Goal: Transaction & Acquisition: Register for event/course

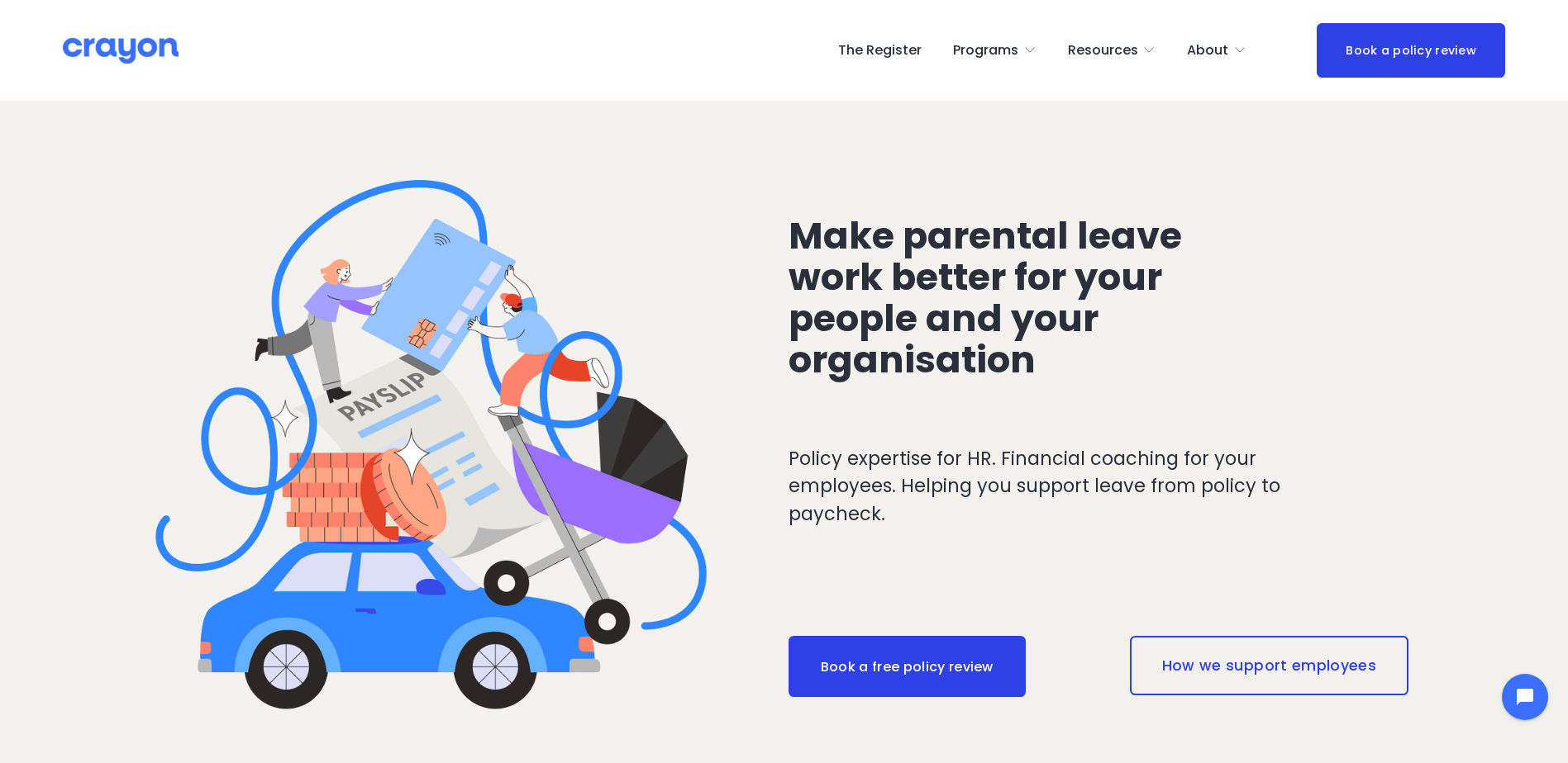
click at [883, 46] on link "The Register" at bounding box center [880, 50] width 83 height 26
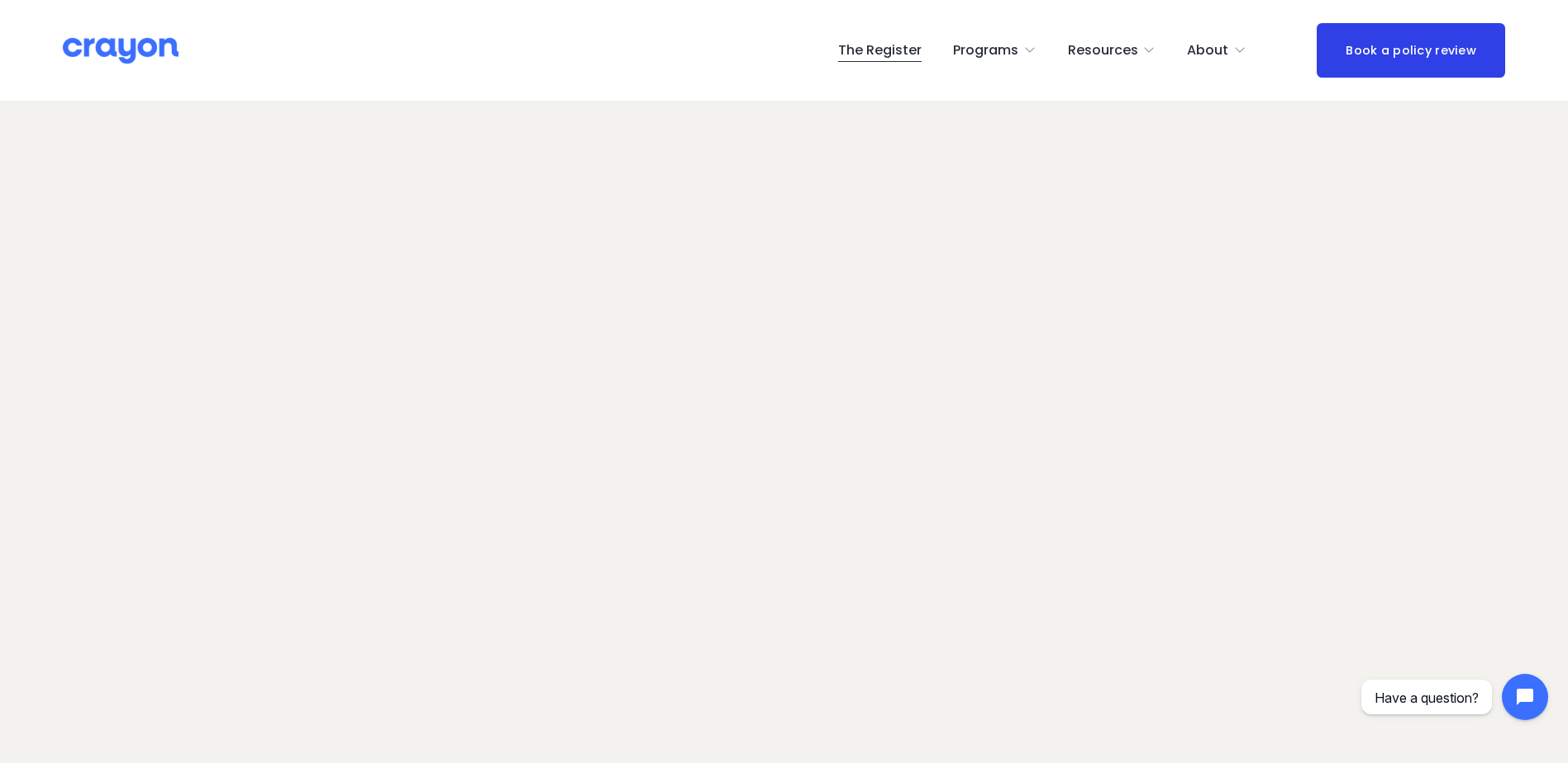
click at [900, 51] on link "The Register" at bounding box center [880, 50] width 83 height 26
